Goal: Information Seeking & Learning: Learn about a topic

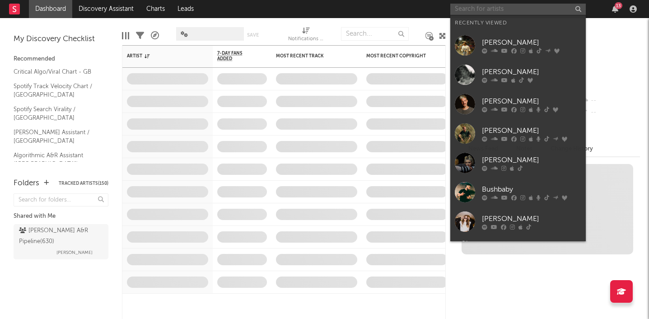
click at [488, 9] on input "text" at bounding box center [517, 9] width 135 height 11
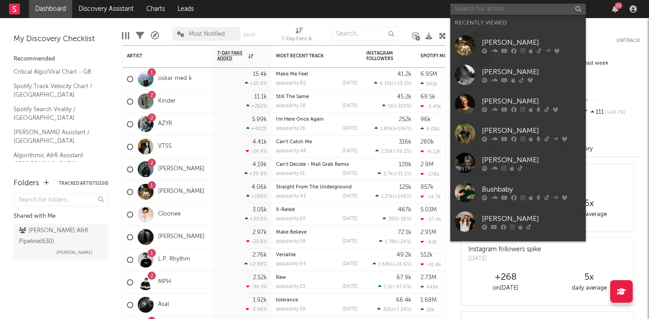
click at [496, 14] on input "text" at bounding box center [517, 9] width 135 height 11
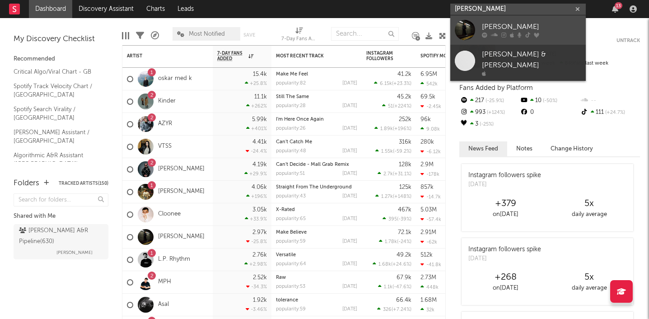
type input "[PERSON_NAME]"
click at [490, 23] on div "[PERSON_NAME]" at bounding box center [531, 27] width 99 height 11
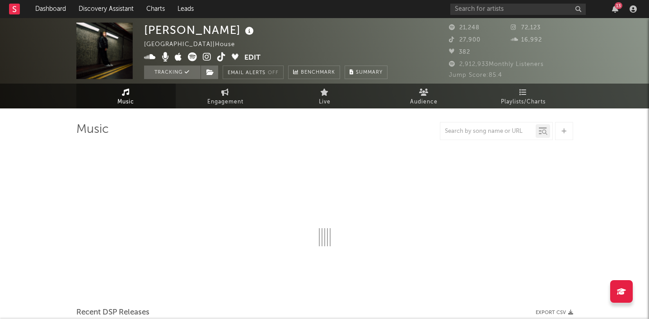
select select "6m"
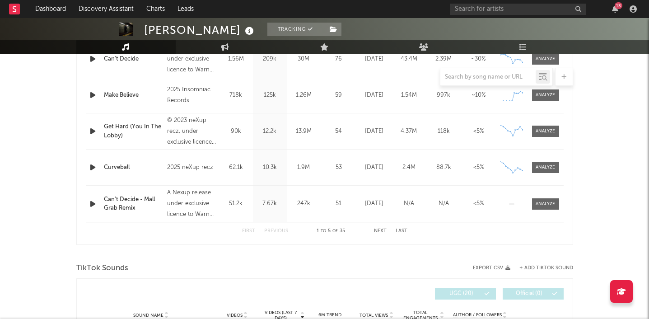
scroll to position [411, 0]
click at [547, 168] on div at bounding box center [544, 166] width 19 height 7
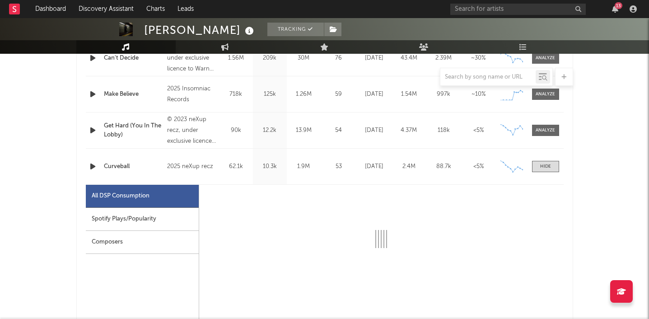
select select "1w"
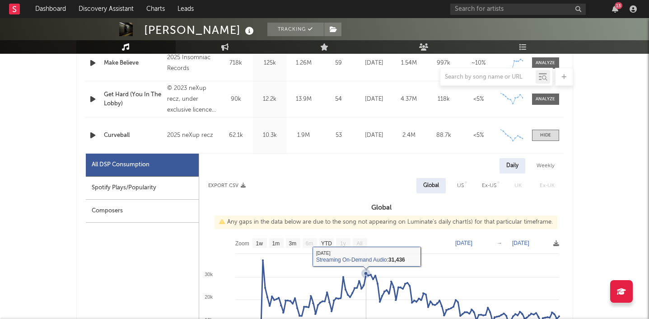
scroll to position [425, 0]
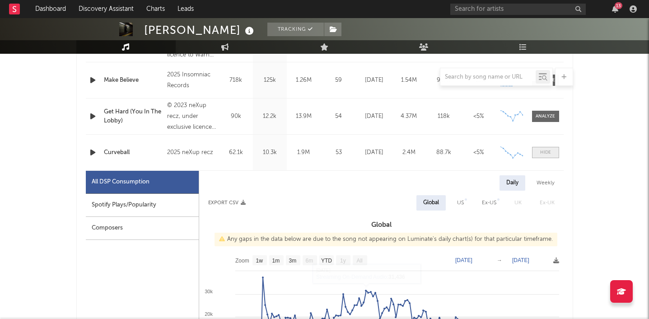
click at [548, 150] on div at bounding box center [545, 152] width 11 height 7
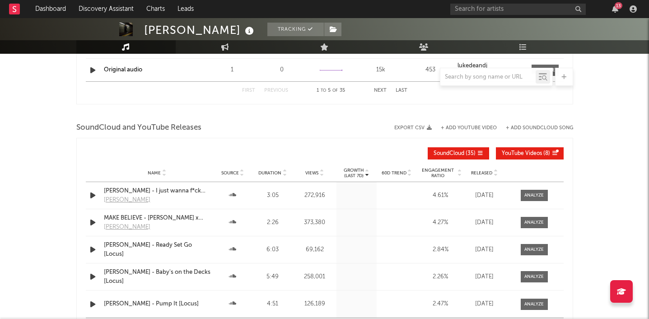
scroll to position [1009, 0]
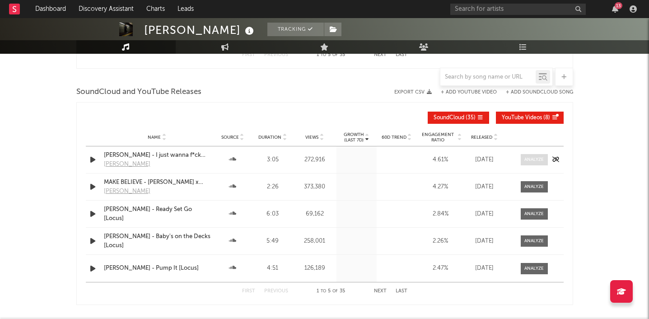
click at [526, 158] on div at bounding box center [533, 159] width 19 height 7
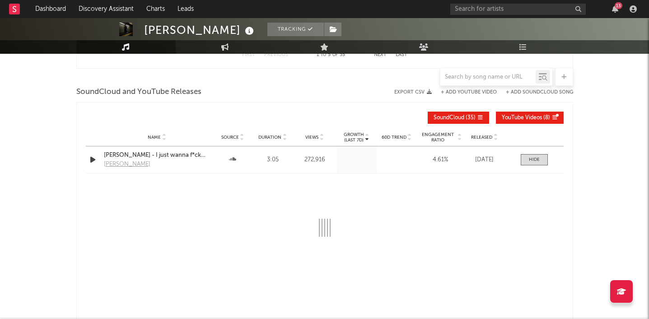
select select "1w"
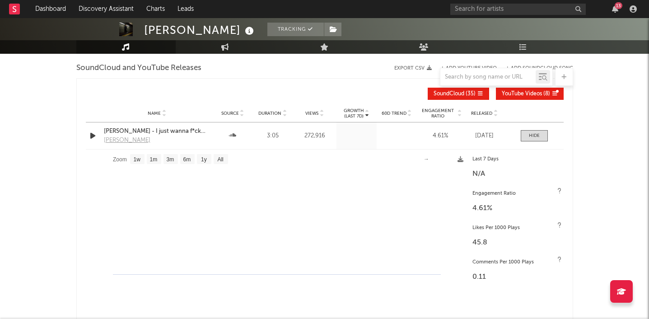
scroll to position [1044, 0]
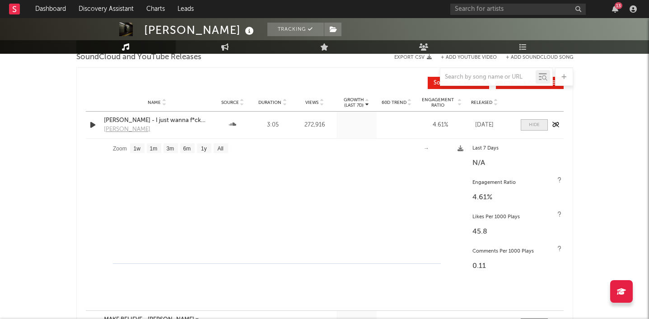
click at [527, 127] on span at bounding box center [533, 124] width 27 height 11
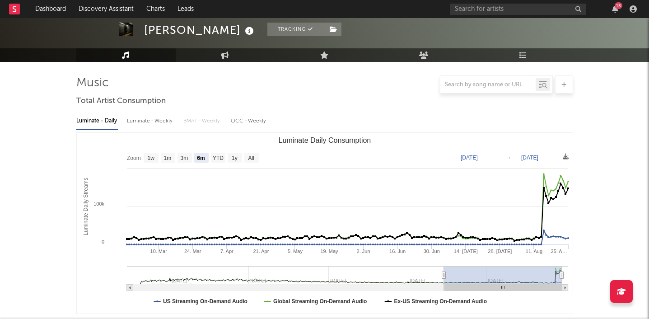
scroll to position [73, 0]
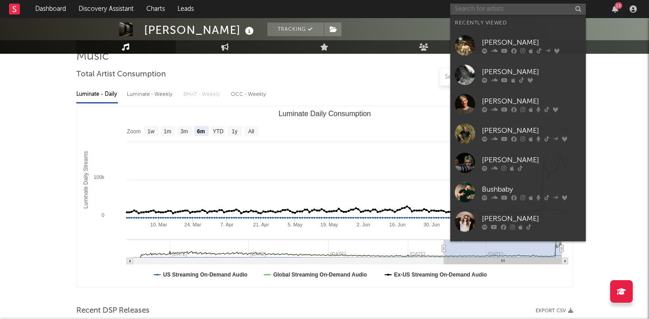
click at [481, 11] on input "text" at bounding box center [517, 9] width 135 height 11
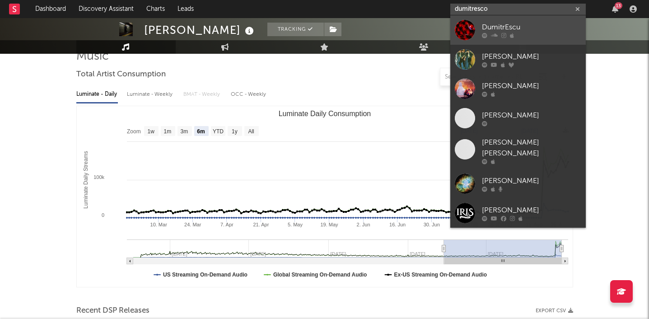
type input "dumitresco"
click at [537, 32] on div at bounding box center [531, 34] width 99 height 5
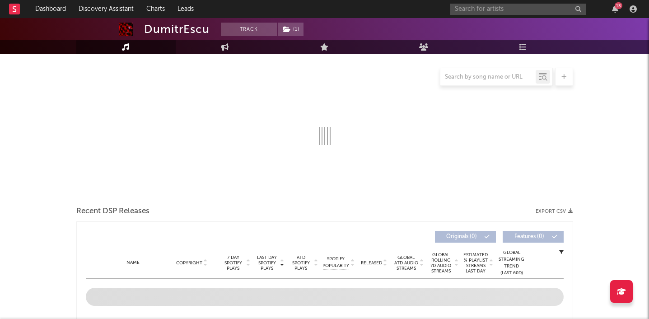
select select "1w"
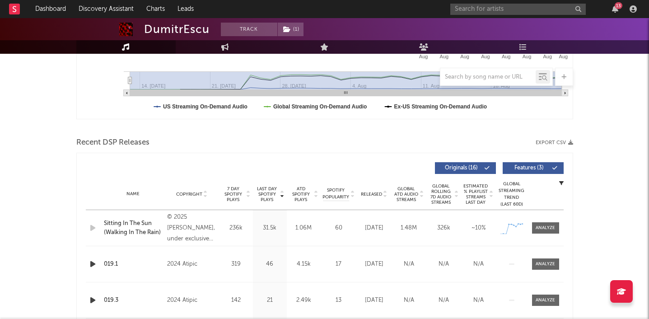
scroll to position [257, 0]
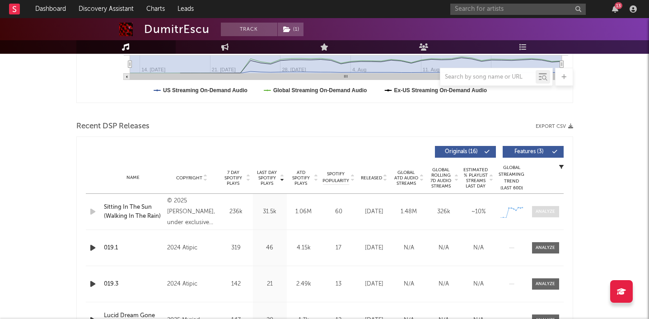
click at [544, 215] on span at bounding box center [545, 211] width 27 height 11
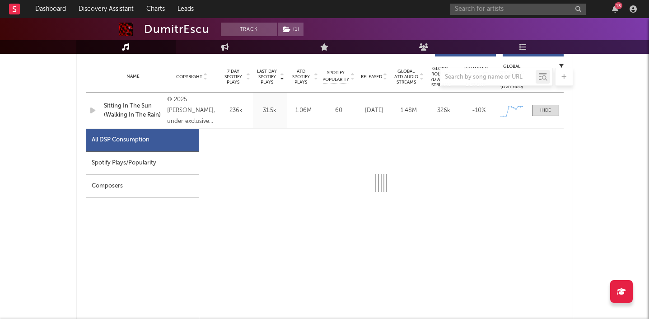
scroll to position [376, 0]
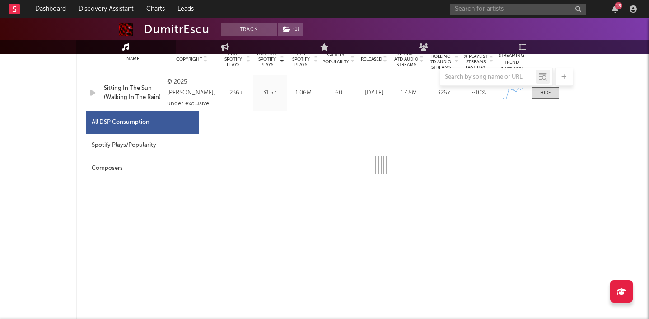
select select "1w"
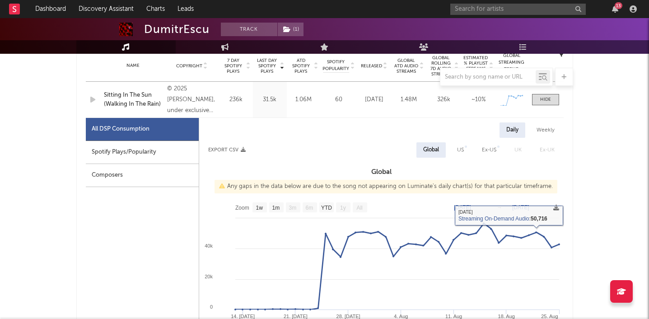
scroll to position [370, 0]
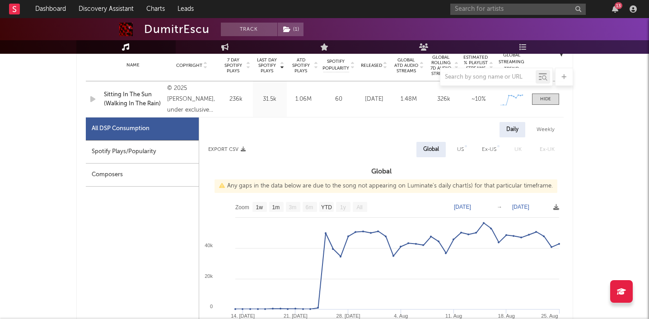
click at [137, 144] on div "Spotify Plays/Popularity" at bounding box center [142, 151] width 113 height 23
select select "1w"
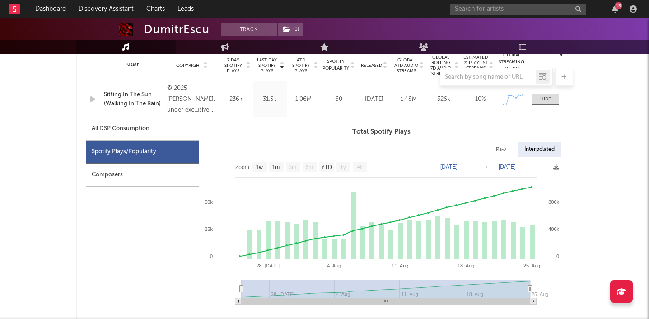
click at [166, 129] on div "All DSP Consumption" at bounding box center [142, 128] width 113 height 23
select select "1w"
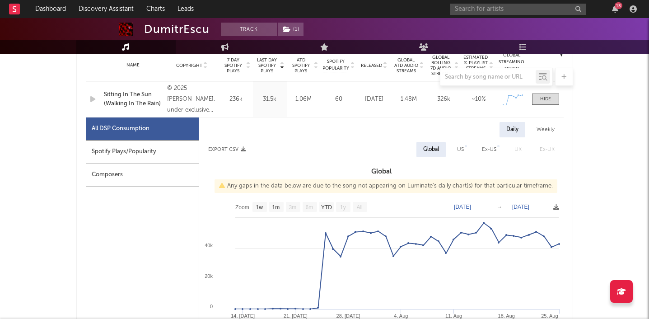
click at [153, 144] on div "Spotify Plays/Popularity" at bounding box center [142, 151] width 113 height 23
select select "1w"
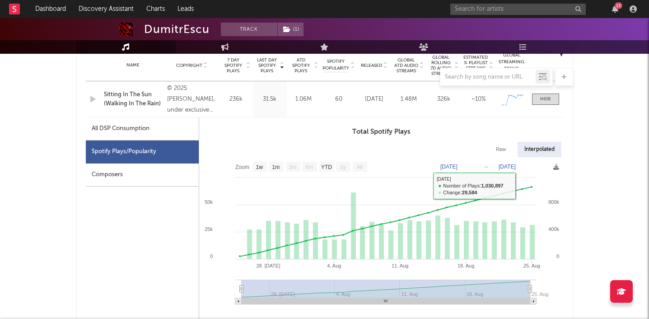
click at [144, 135] on div "All DSP Consumption" at bounding box center [142, 128] width 113 height 23
select select "1w"
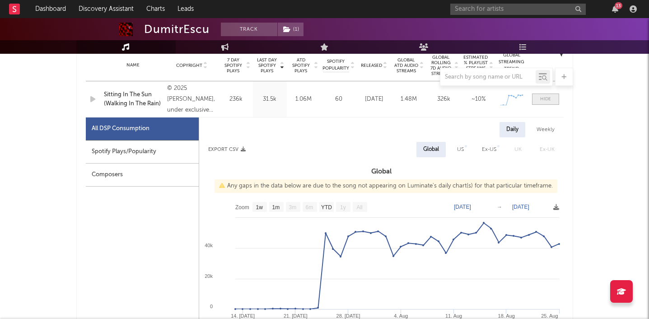
click at [543, 101] on div at bounding box center [545, 99] width 11 height 7
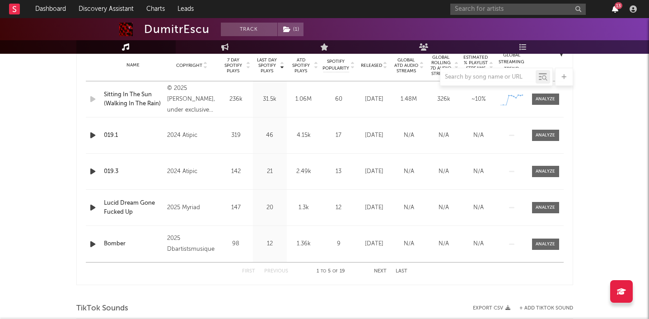
click at [615, 10] on icon "button" at bounding box center [614, 8] width 6 height 7
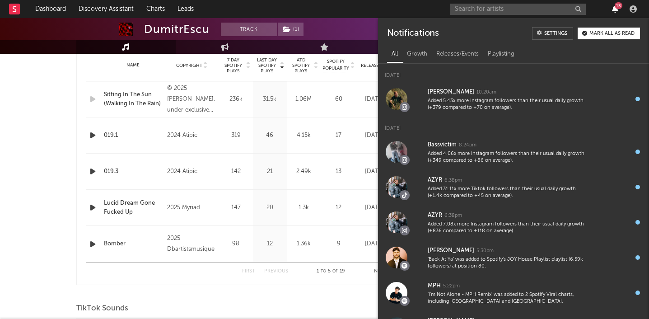
click at [614, 8] on icon "button" at bounding box center [614, 8] width 6 height 7
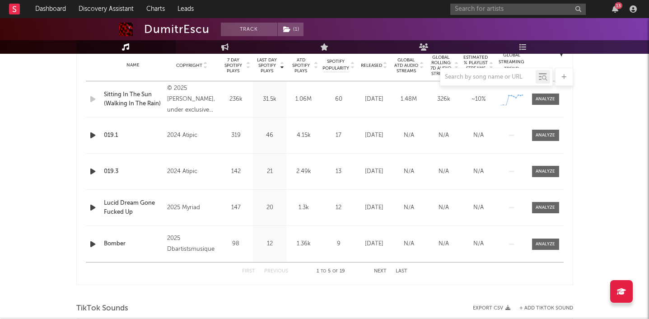
scroll to position [0, 0]
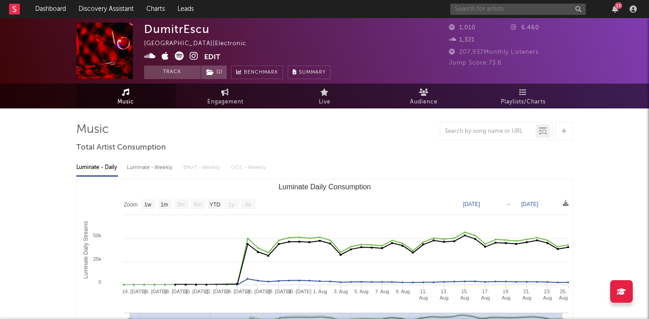
click at [483, 12] on input "text" at bounding box center [517, 9] width 135 height 11
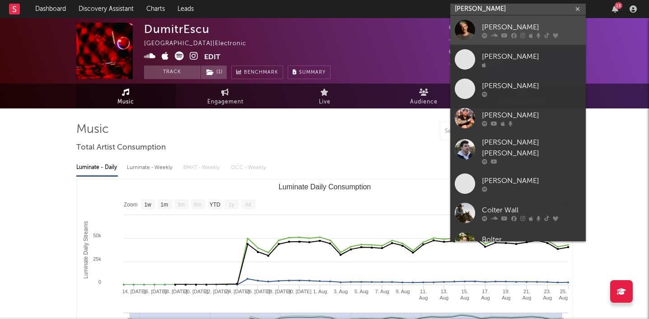
type input "[PERSON_NAME]"
click at [474, 30] on div at bounding box center [464, 30] width 20 height 20
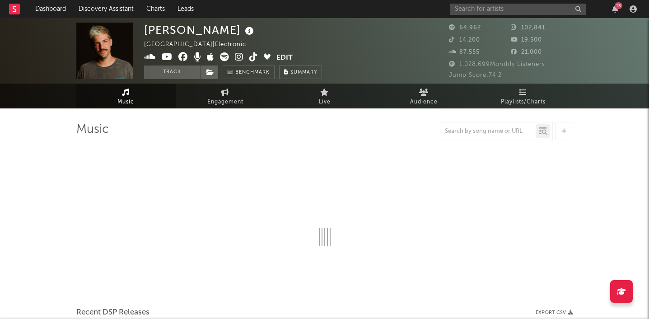
select select "6m"
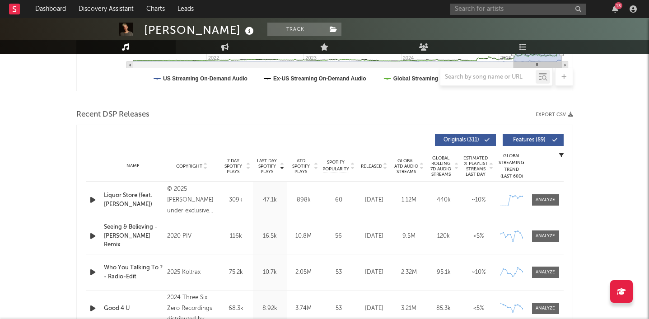
scroll to position [273, 0]
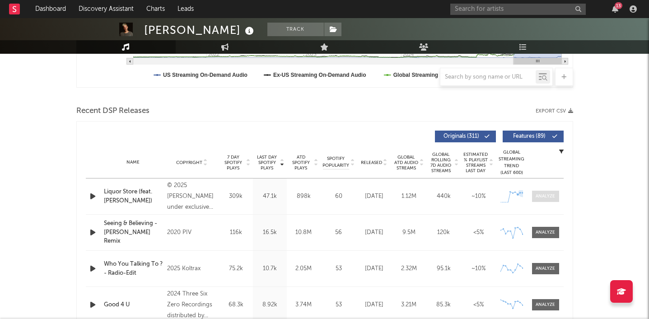
click at [534, 197] on span at bounding box center [545, 195] width 27 height 11
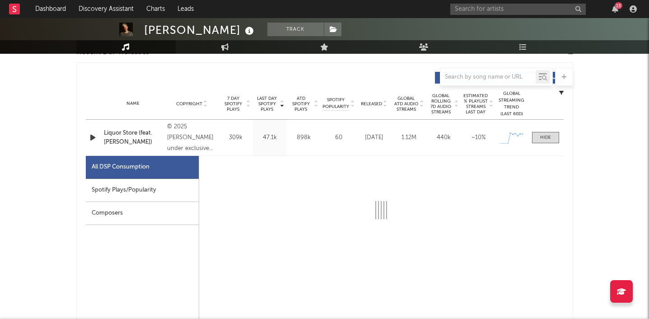
select select "1w"
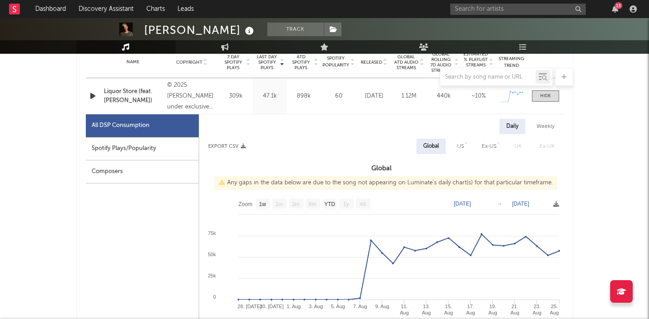
scroll to position [384, 0]
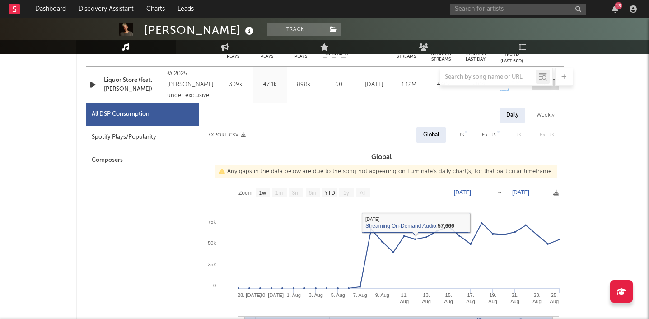
click at [161, 132] on div "Spotify Plays/Popularity" at bounding box center [142, 137] width 113 height 23
select select "1w"
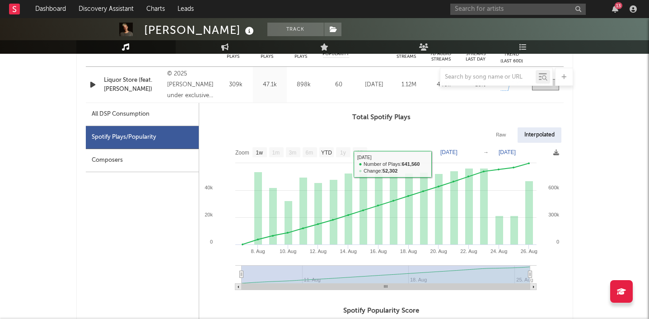
click at [153, 115] on div "All DSP Consumption" at bounding box center [142, 114] width 113 height 23
select select "1w"
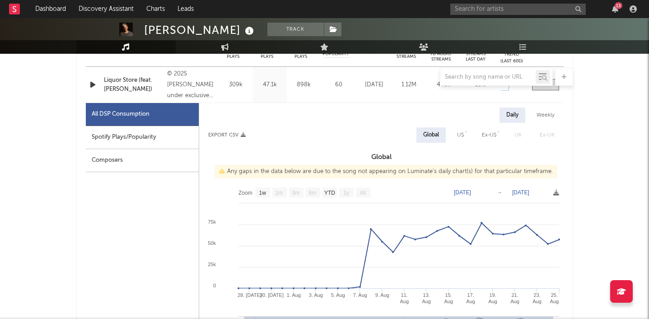
click at [93, 84] on div at bounding box center [324, 77] width 496 height 18
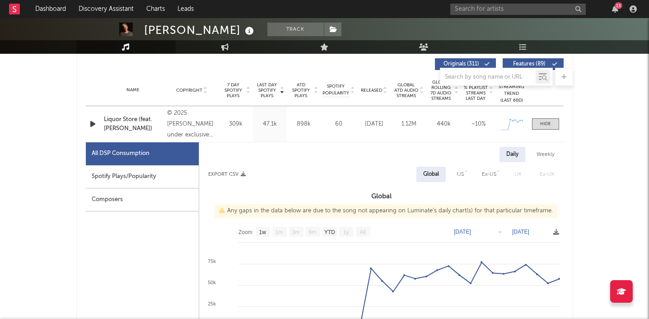
scroll to position [342, 0]
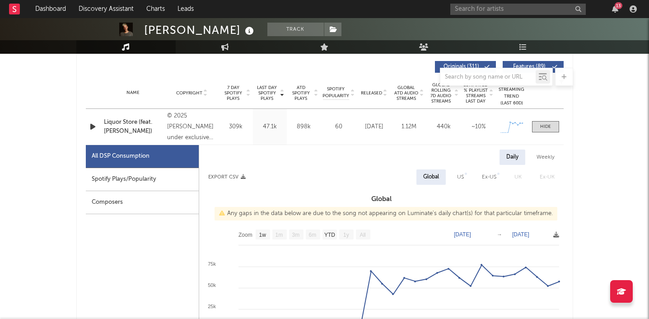
click at [93, 129] on icon "button" at bounding box center [92, 126] width 9 height 11
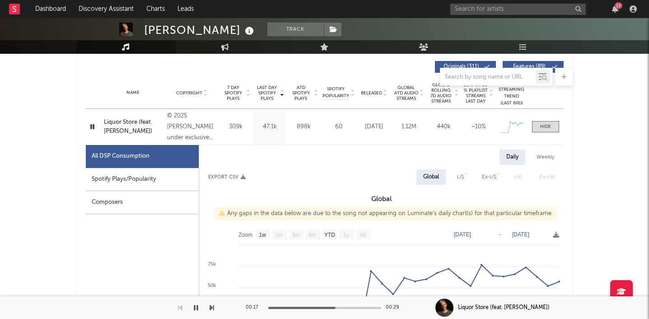
click at [93, 126] on icon "button" at bounding box center [92, 126] width 9 height 11
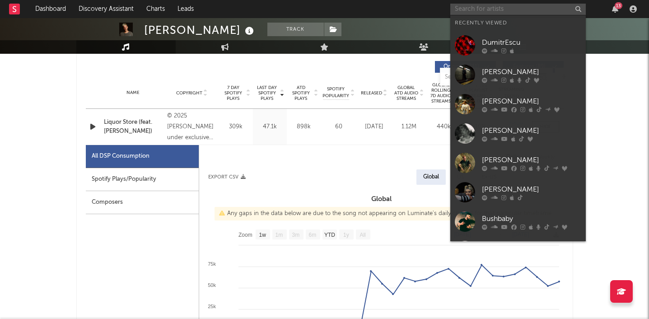
click at [481, 9] on input "text" at bounding box center [517, 9] width 135 height 11
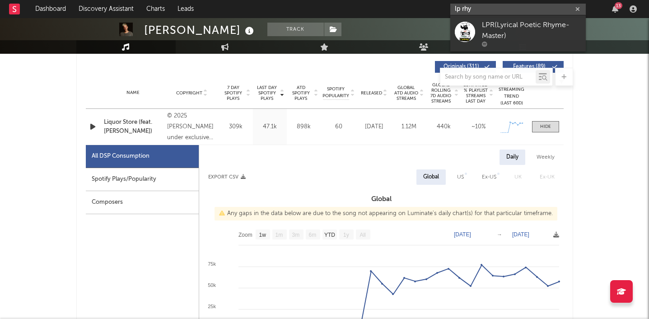
click at [458, 9] on input "lp rhy" at bounding box center [517, 9] width 135 height 11
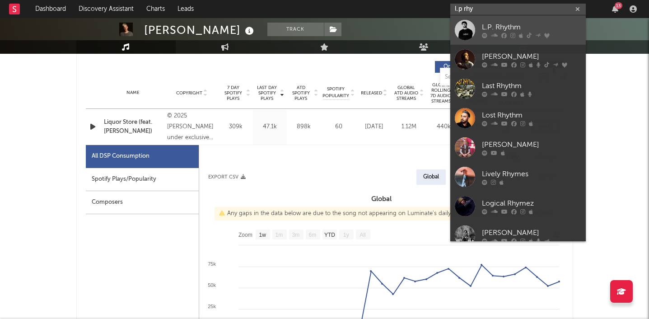
type input "l.p rhy"
click at [500, 24] on div "L.P. Rhythm" at bounding box center [531, 27] width 99 height 11
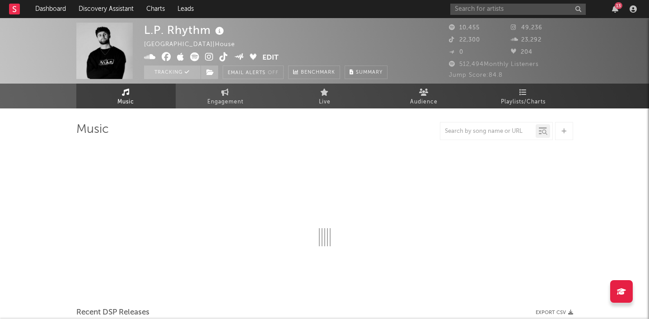
select select "6m"
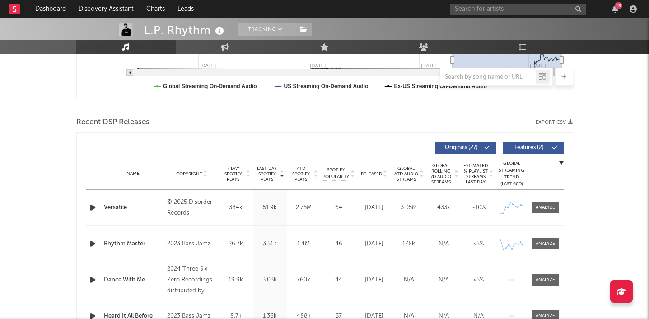
scroll to position [262, 0]
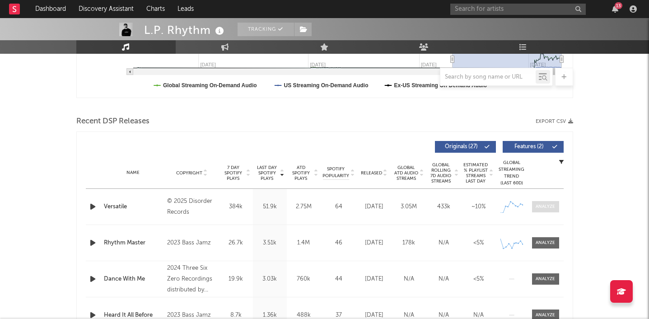
click at [547, 208] on div at bounding box center [544, 206] width 19 height 7
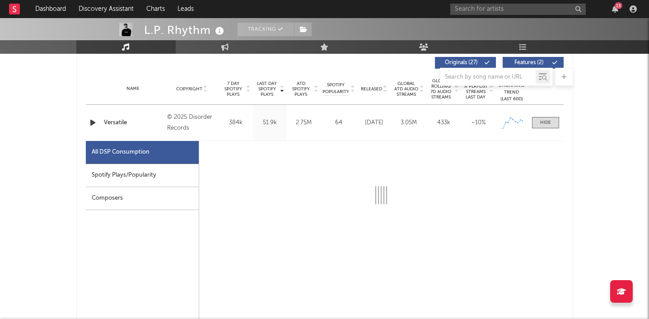
scroll to position [384, 0]
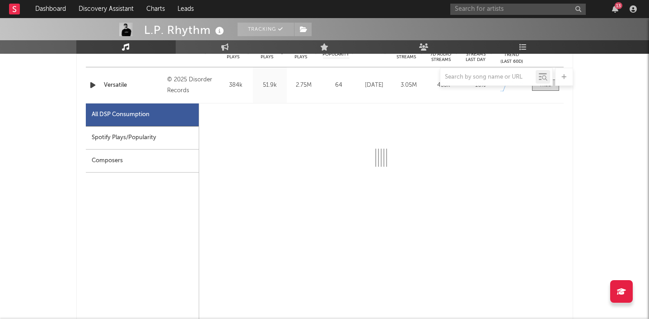
select select "1w"
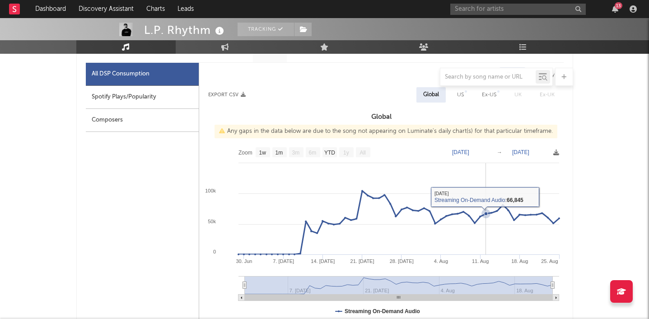
scroll to position [404, 0]
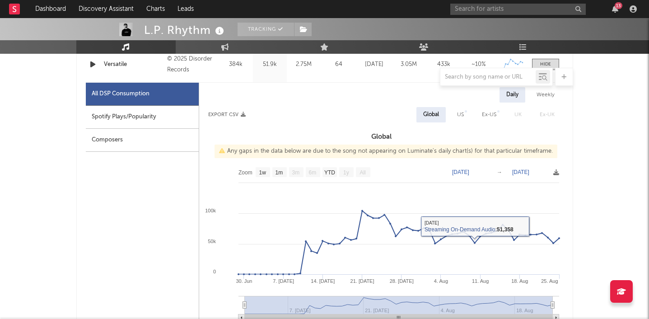
click at [147, 116] on div "Spotify Plays/Popularity" at bounding box center [142, 117] width 113 height 23
select select "1w"
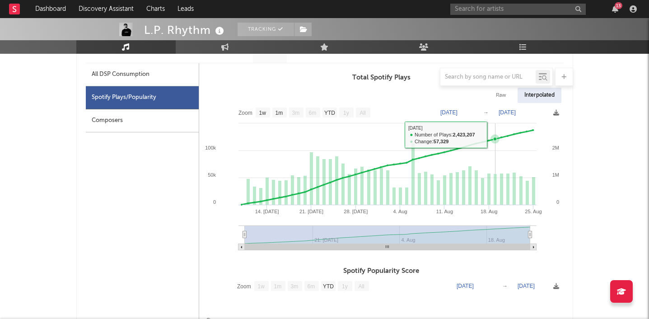
scroll to position [393, 0]
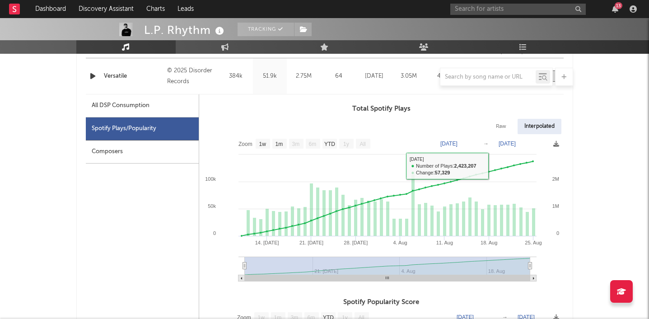
click at [122, 101] on div "All DSP Consumption" at bounding box center [121, 105] width 58 height 11
select select "1w"
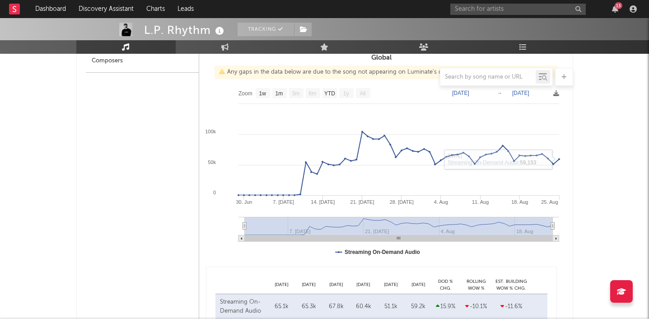
scroll to position [484, 0]
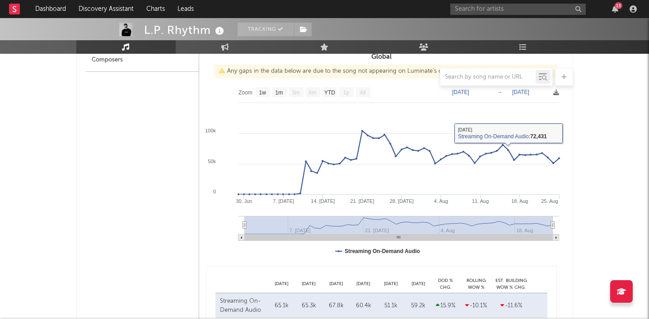
click at [606, 5] on div "13" at bounding box center [545, 9] width 190 height 18
click at [616, 5] on div "13" at bounding box center [618, 5] width 8 height 7
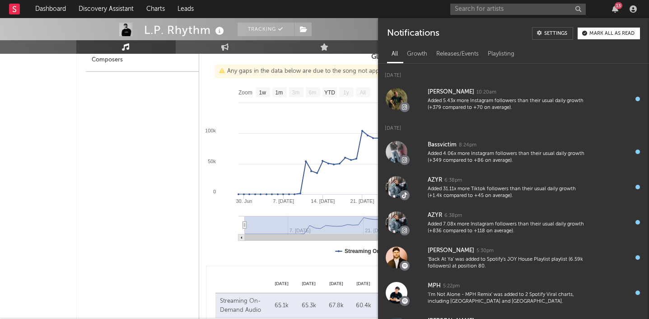
click at [597, 34] on div "Mark all as read" at bounding box center [611, 33] width 45 height 5
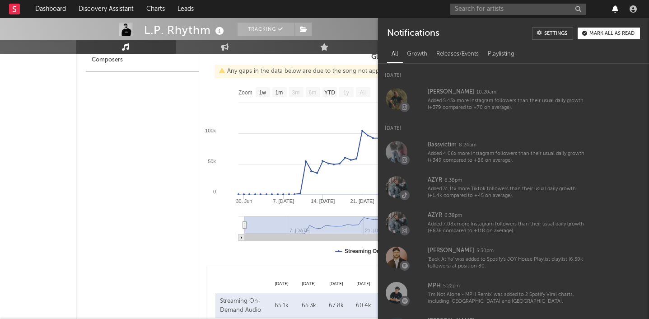
click at [615, 10] on icon "button" at bounding box center [614, 8] width 6 height 7
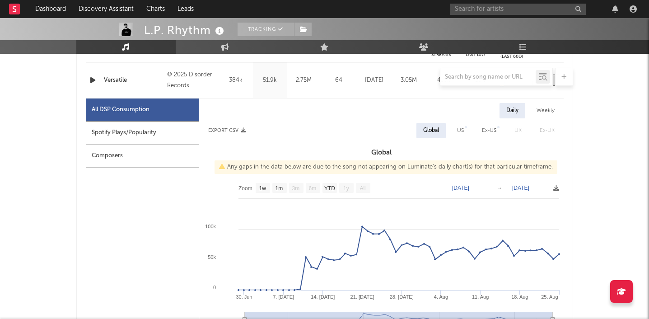
scroll to position [401, 0]
